Goal: Information Seeking & Learning: Check status

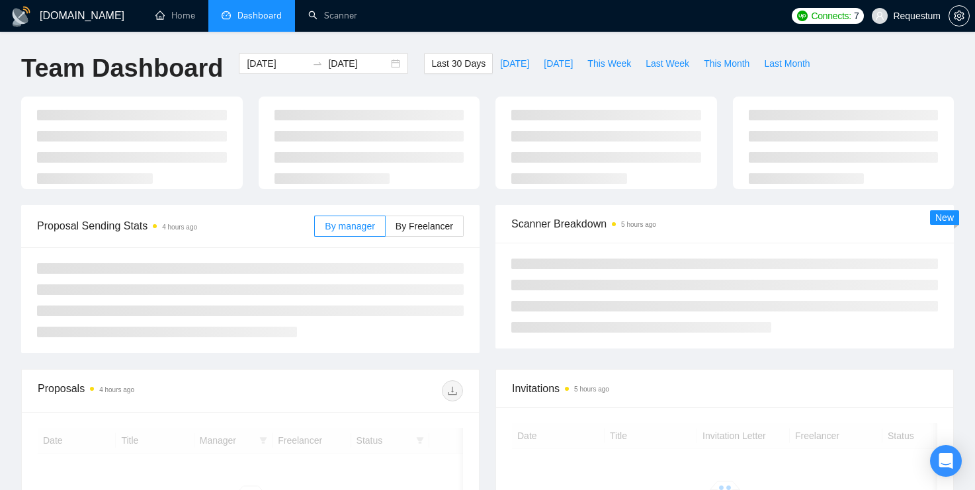
scroll to position [104, 0]
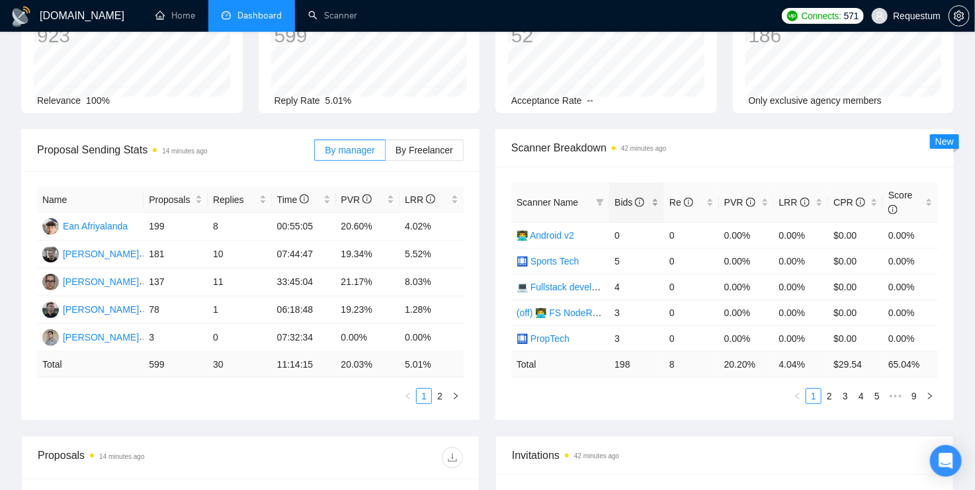
click at [655, 201] on div "Bids" at bounding box center [636, 202] width 44 height 15
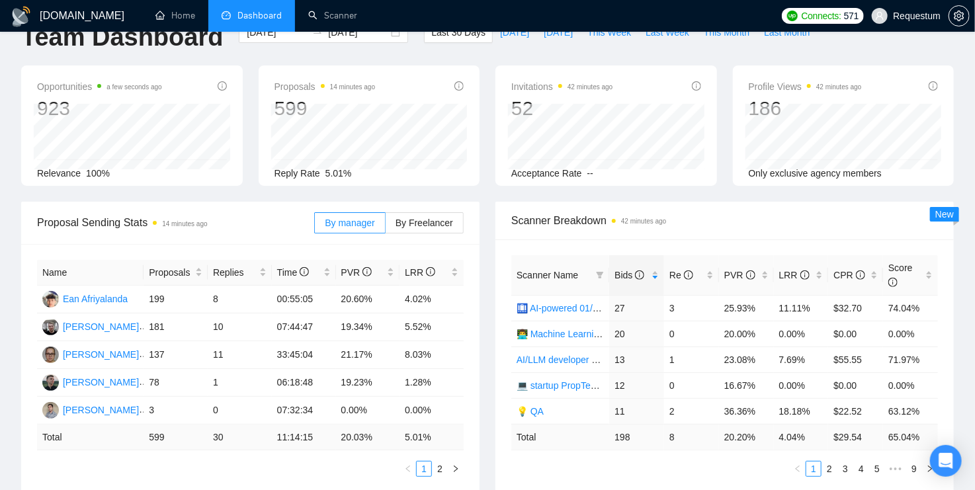
scroll to position [0, 0]
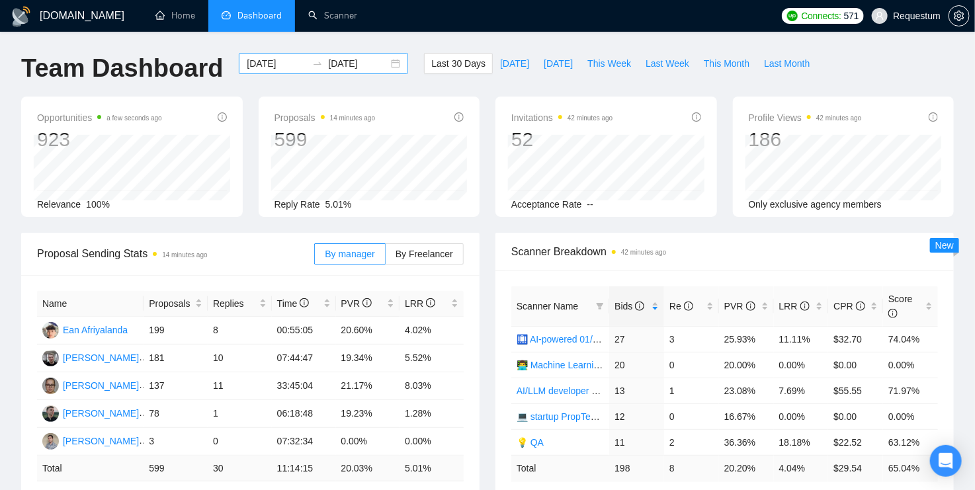
click at [265, 67] on input "[DATE]" at bounding box center [277, 63] width 60 height 15
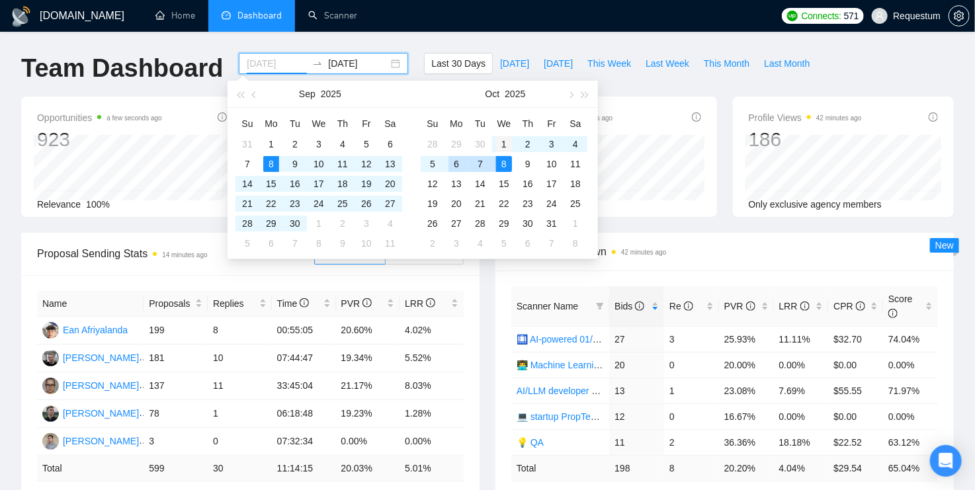
type input "2025-10-01"
click at [500, 144] on div "1" at bounding box center [504, 144] width 16 height 16
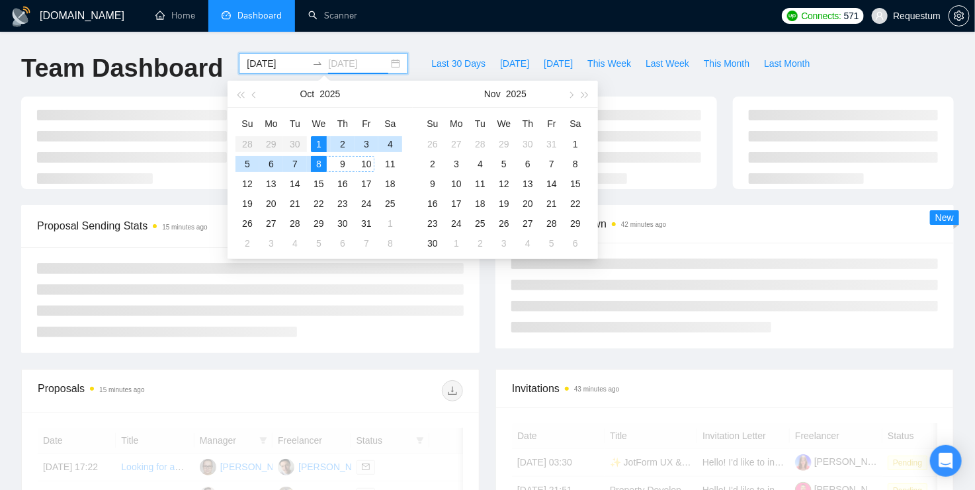
type input "[DATE]"
click at [324, 165] on div "8" at bounding box center [319, 164] width 16 height 16
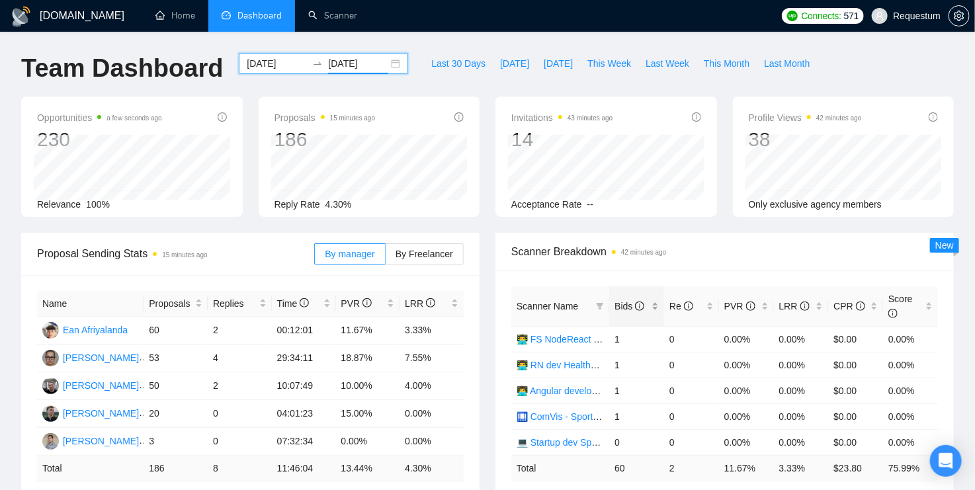
click at [652, 307] on div "Bids" at bounding box center [636, 306] width 44 height 15
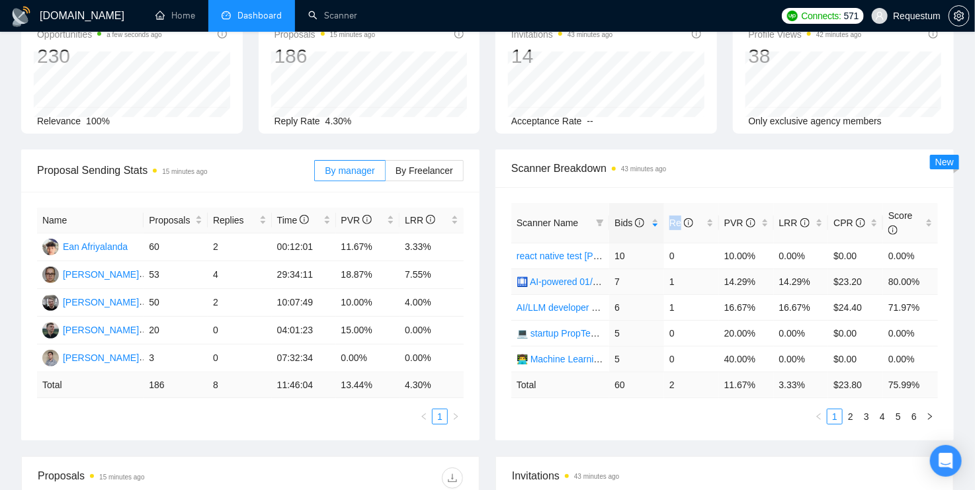
scroll to position [88, 0]
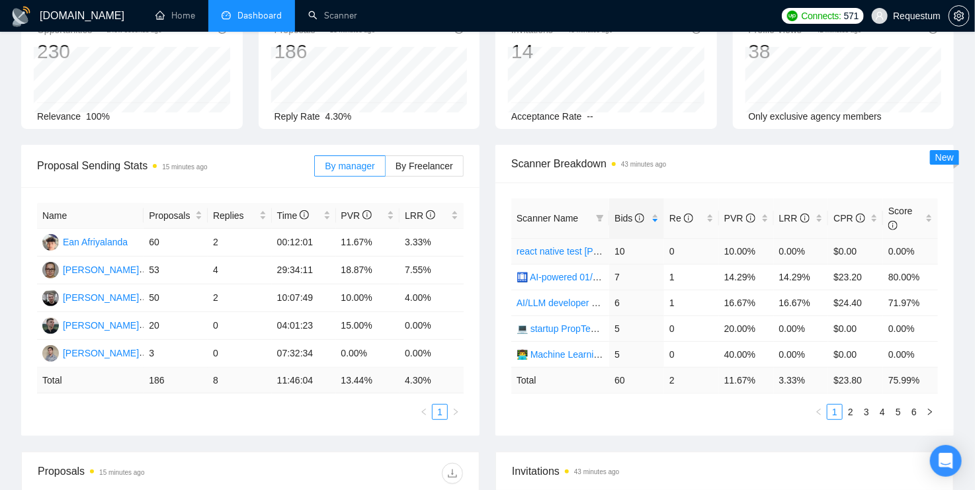
click at [745, 247] on td "10.00%" at bounding box center [746, 251] width 55 height 26
click at [728, 272] on td "14.29%" at bounding box center [746, 277] width 55 height 26
click at [791, 274] on td "14.29%" at bounding box center [801, 277] width 55 height 26
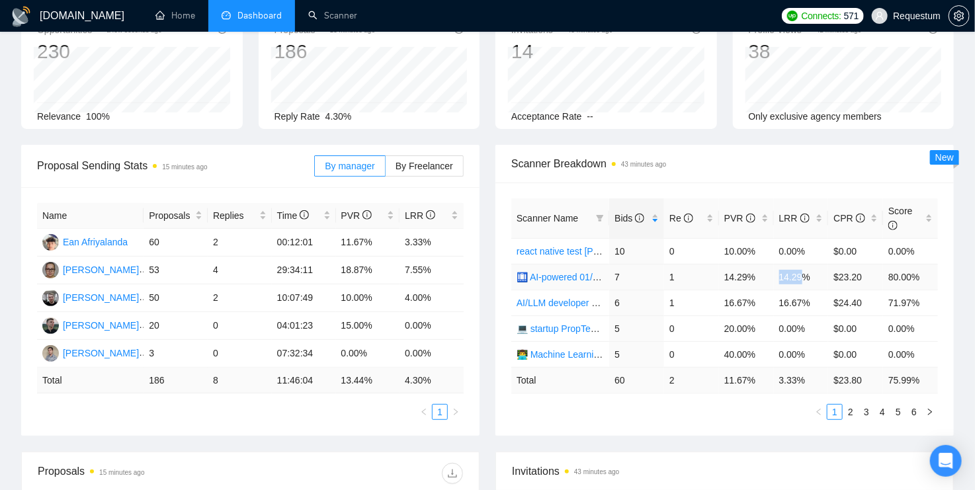
click at [791, 274] on td "14.29%" at bounding box center [801, 277] width 55 height 26
click at [741, 276] on td "14.29%" at bounding box center [746, 277] width 55 height 26
click at [728, 298] on td "16.67%" at bounding box center [746, 303] width 55 height 26
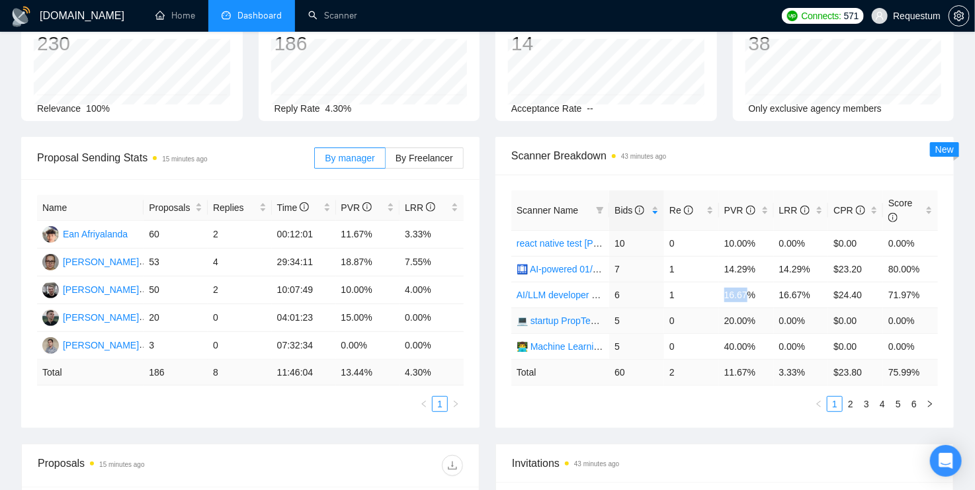
scroll to position [97, 0]
click at [849, 397] on link "2" at bounding box center [850, 403] width 15 height 15
click at [864, 401] on link "3" at bounding box center [866, 403] width 15 height 15
click at [835, 399] on link "1" at bounding box center [834, 403] width 15 height 15
click at [214, 237] on td "2" at bounding box center [240, 234] width 64 height 28
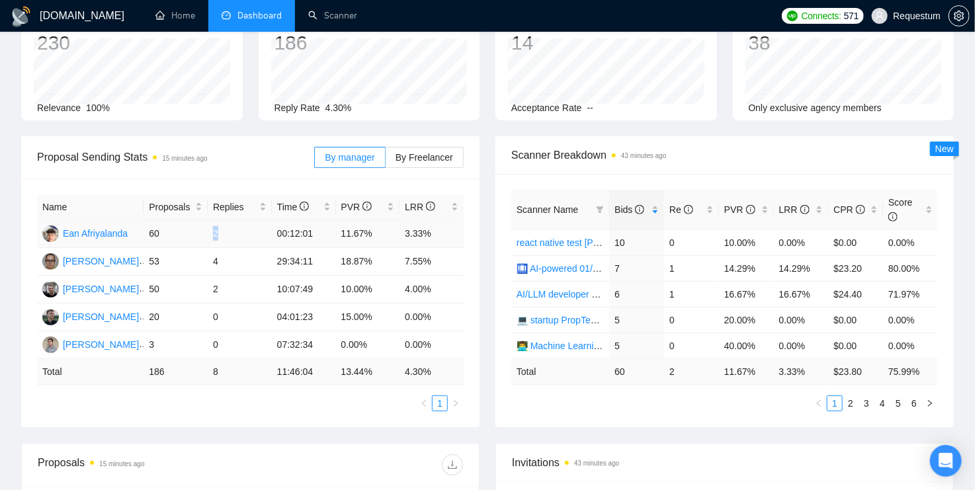
click at [214, 237] on td "2" at bounding box center [240, 234] width 64 height 28
click at [214, 262] on td "4" at bounding box center [240, 262] width 64 height 28
click at [212, 286] on td "2" at bounding box center [240, 290] width 64 height 28
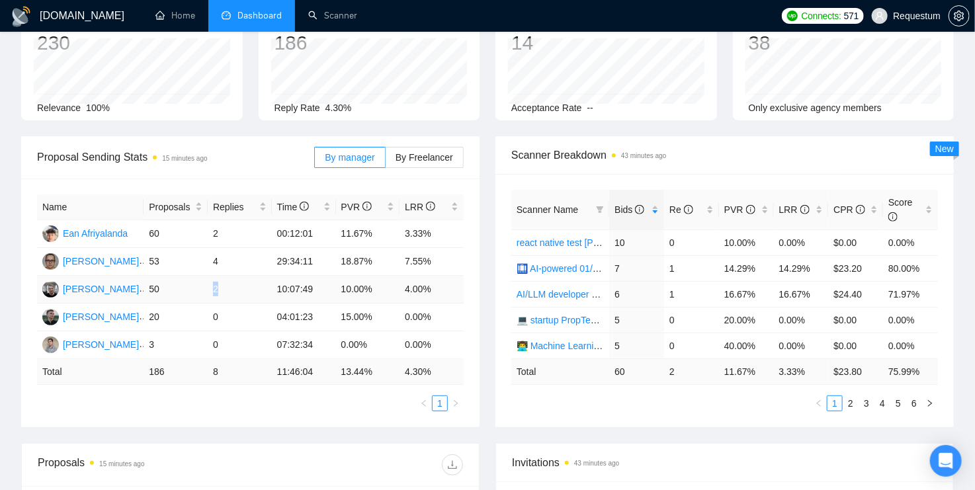
click at [212, 286] on td "2" at bounding box center [240, 290] width 64 height 28
click at [210, 312] on td "0" at bounding box center [240, 318] width 64 height 28
drag, startPoint x: 278, startPoint y: 314, endPoint x: 429, endPoint y: 320, distance: 150.3
click at [429, 320] on tr "Andrii Savka 20 0 04:01:23 15.00% 0.00%" at bounding box center [250, 318] width 427 height 28
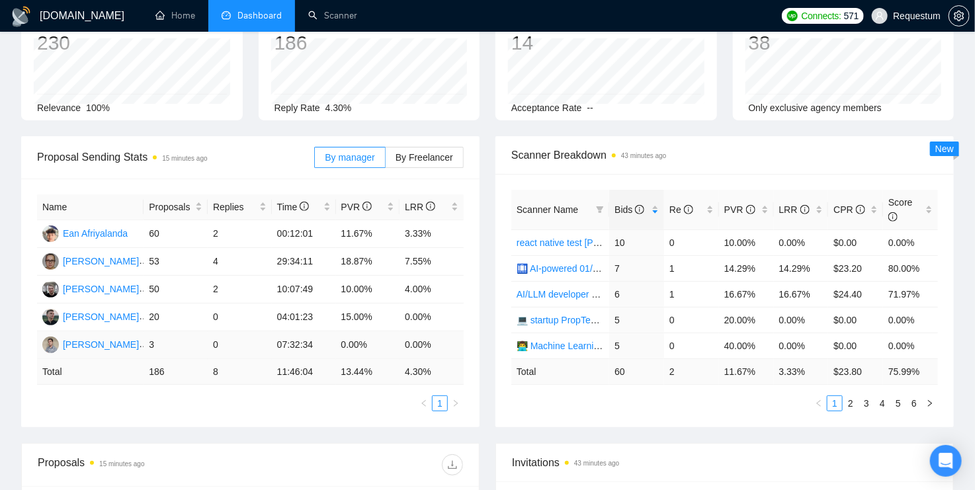
click at [149, 342] on td "3" at bounding box center [176, 345] width 64 height 28
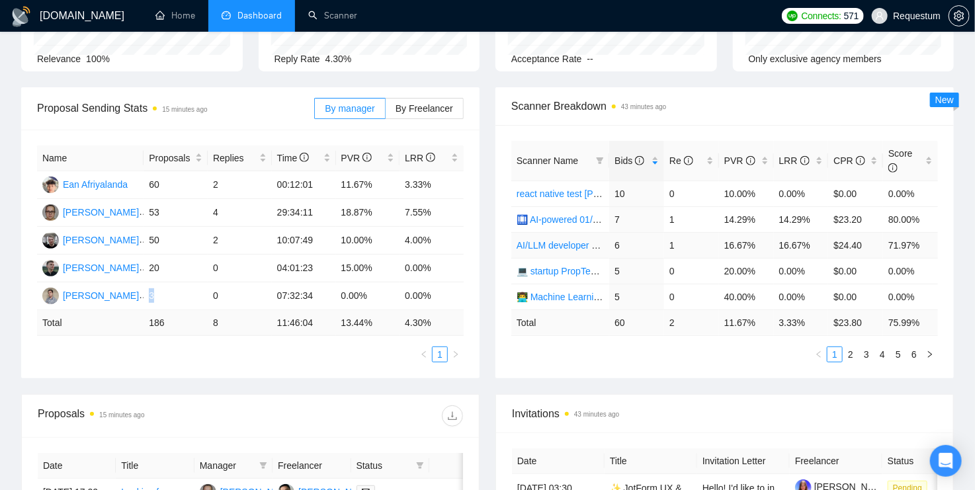
scroll to position [0, 0]
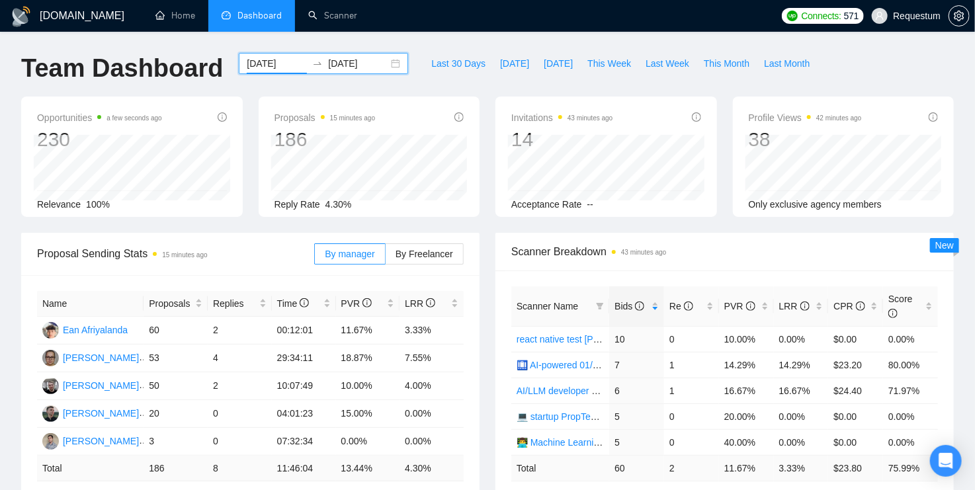
click at [278, 62] on input "2025-10-01" at bounding box center [277, 63] width 60 height 15
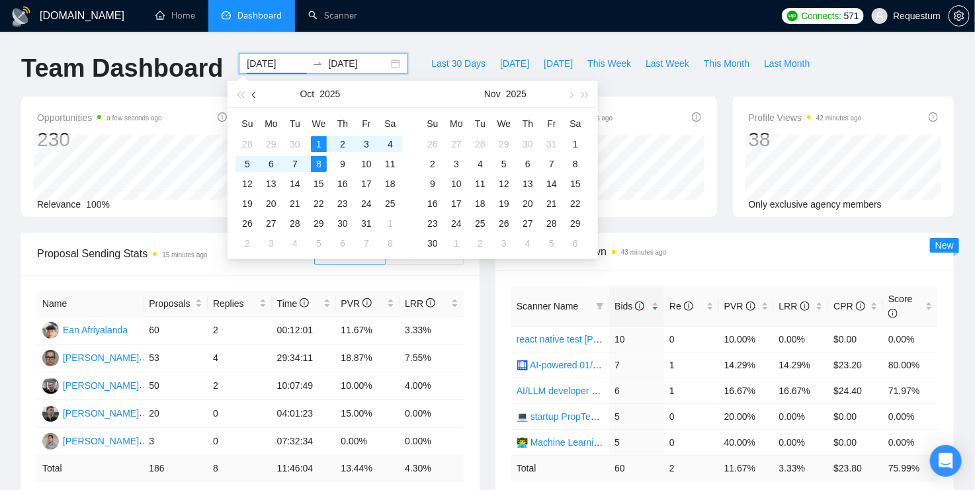
click at [256, 94] on span "button" at bounding box center [255, 94] width 7 height 7
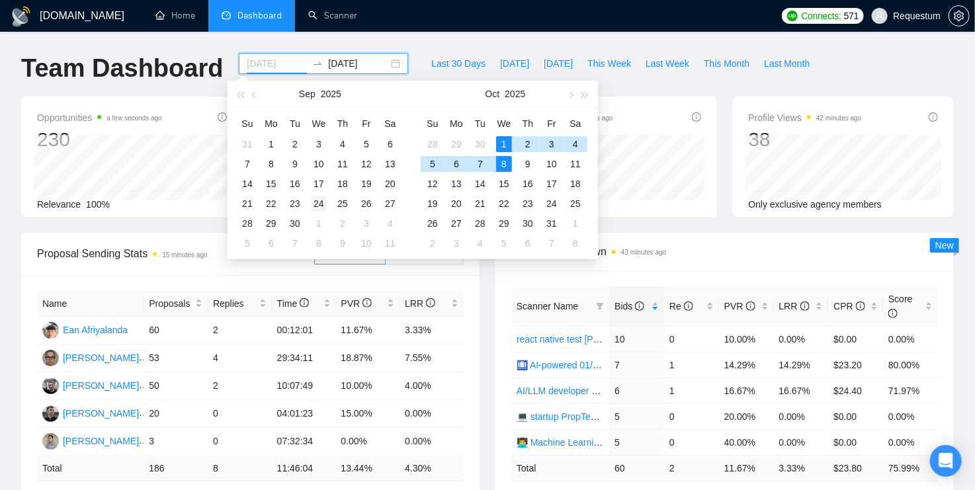
type input "2025-09-24"
click at [322, 206] on div "24" at bounding box center [319, 204] width 16 height 16
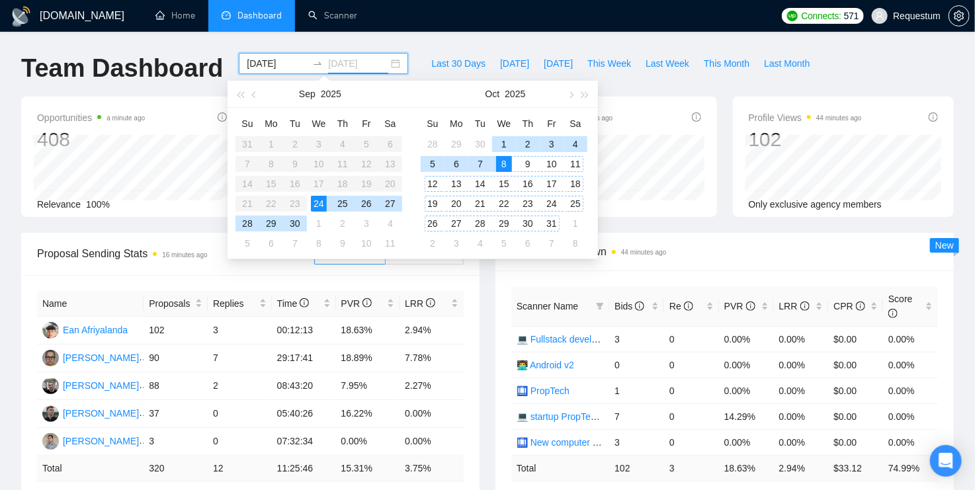
type input "[DATE]"
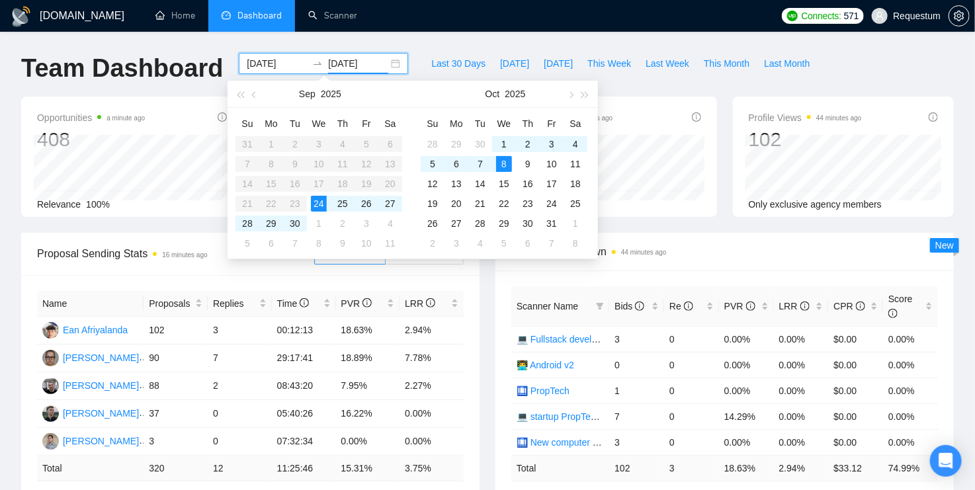
click at [693, 224] on div "Opportunities a minute ago 408 Relevance 100% Proposals 16 minutes ago 320 Repl…" at bounding box center [487, 165] width 948 height 136
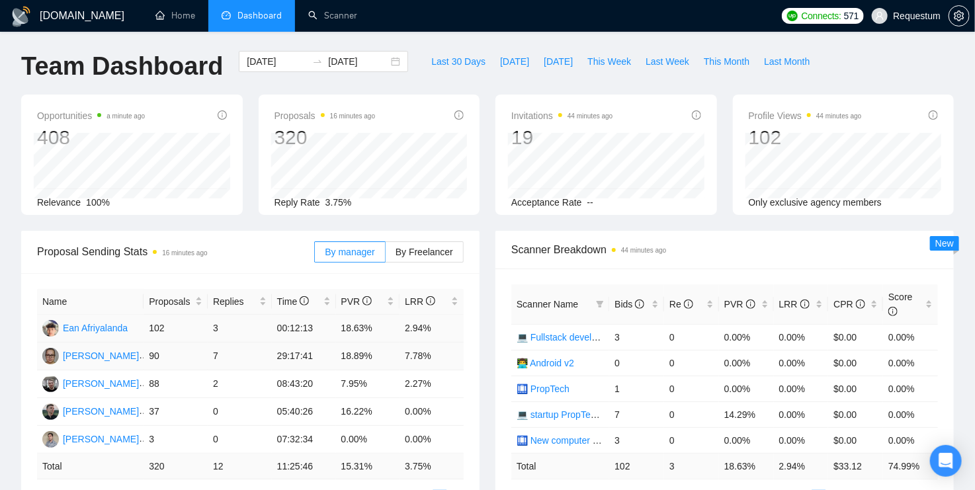
scroll to position [3, 0]
click at [411, 352] on td "7.78%" at bounding box center [431, 356] width 64 height 28
click at [215, 382] on td "2" at bounding box center [240, 384] width 64 height 28
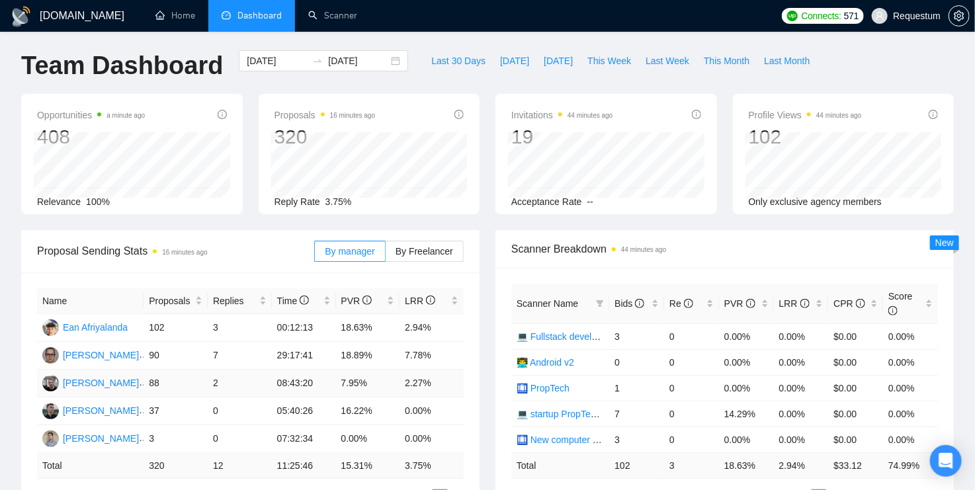
click at [414, 381] on td "2.27%" at bounding box center [431, 384] width 64 height 28
click at [359, 409] on td "16.22%" at bounding box center [368, 411] width 64 height 28
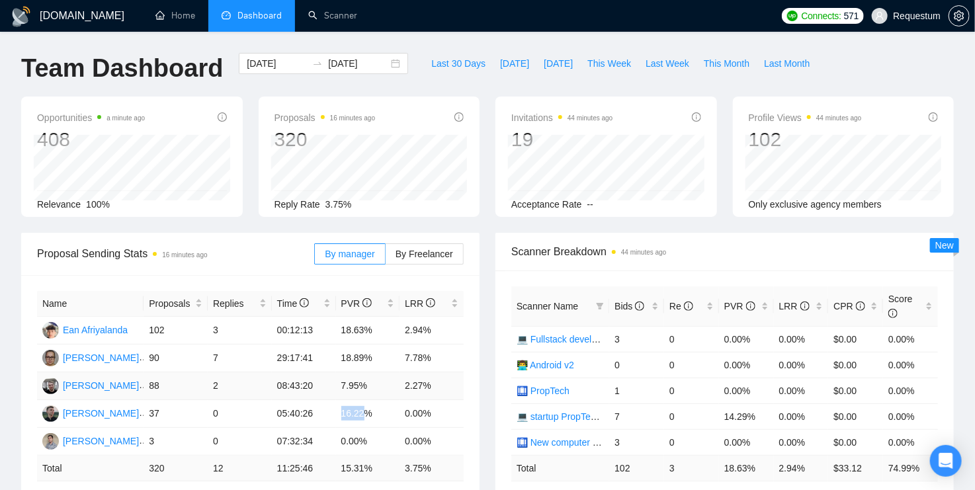
scroll to position [0, 0]
click at [182, 21] on link "Home" at bounding box center [175, 15] width 40 height 11
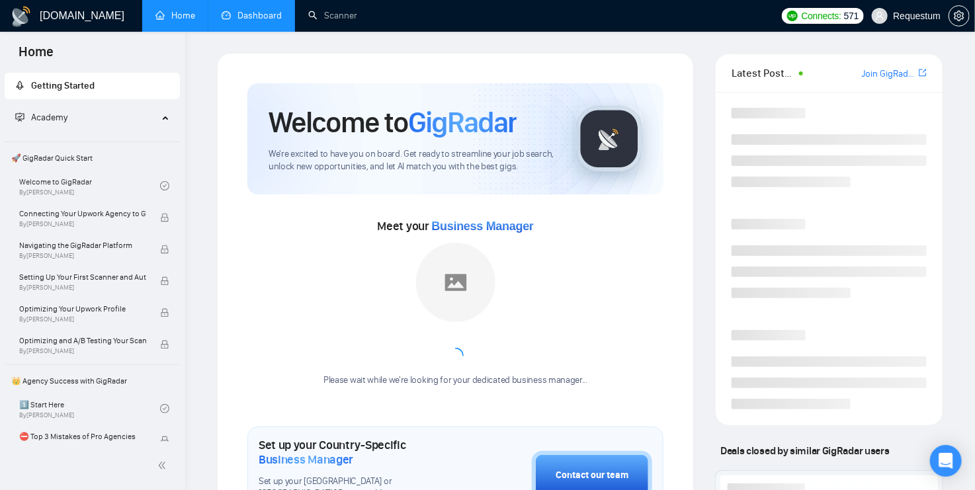
click at [263, 16] on link "Dashboard" at bounding box center [252, 15] width 60 height 11
